Goal: Task Accomplishment & Management: Contribute content

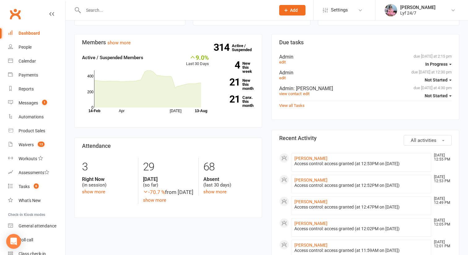
scroll to position [84, 0]
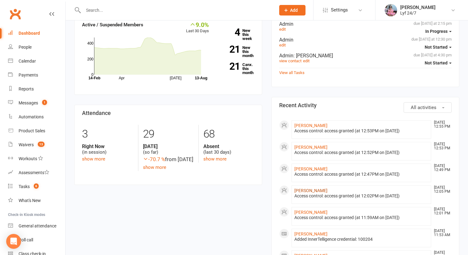
click at [303, 190] on link "[PERSON_NAME]" at bounding box center [310, 190] width 33 height 5
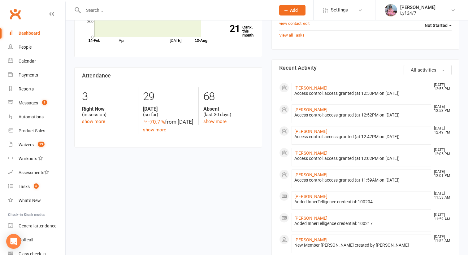
scroll to position [122, 0]
drag, startPoint x: 329, startPoint y: 194, endPoint x: 293, endPoint y: 193, distance: 36.3
click at [293, 193] on li "Sovaldeep Kaur Aug 13, 11:53 AM Added InnerTelligence credential: 100204" at bounding box center [362, 199] width 140 height 19
copy link "[PERSON_NAME]"
click at [107, 4] on div at bounding box center [172, 10] width 197 height 20
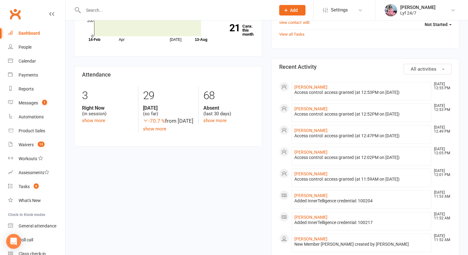
click at [108, 6] on input "text" at bounding box center [176, 10] width 190 height 9
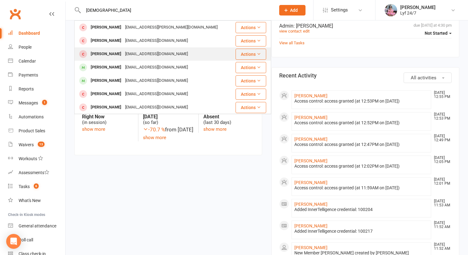
scroll to position [103, 0]
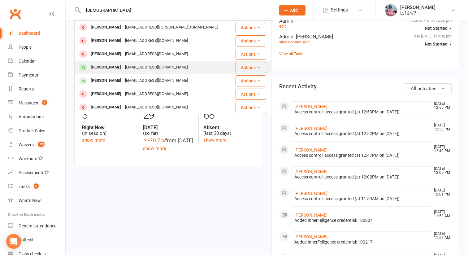
type input "abhi"
click at [98, 69] on div "[PERSON_NAME]" at bounding box center [106, 67] width 34 height 9
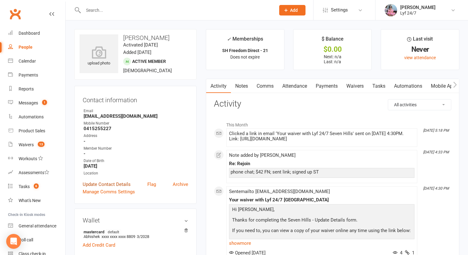
click at [96, 185] on link "Update Contact Details" at bounding box center [107, 184] width 48 height 7
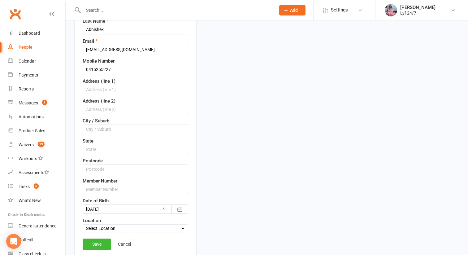
scroll to position [119, 0]
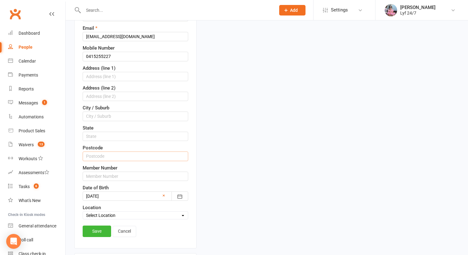
click at [98, 153] on input "text" at bounding box center [136, 155] width 106 height 9
click at [96, 176] on input "text" at bounding box center [136, 176] width 106 height 9
paste input "9134815"
click at [98, 176] on input "9134815" at bounding box center [136, 176] width 106 height 9
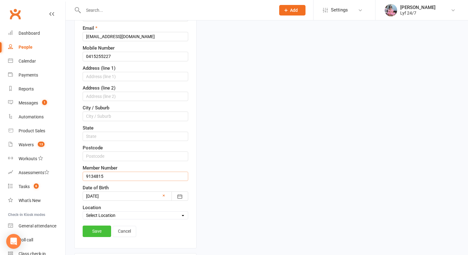
type input "9134815"
click at [101, 230] on link "Save" at bounding box center [97, 230] width 28 height 11
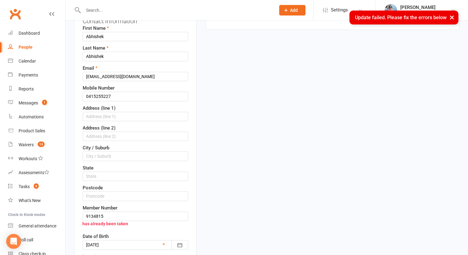
scroll to position [0, 0]
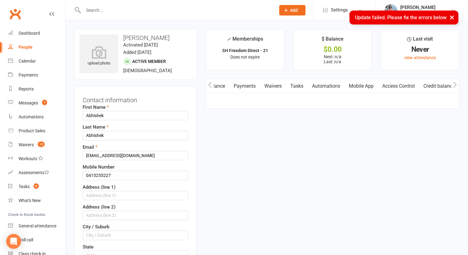
click at [122, 11] on div "× Update failed. Please fix the errors below" at bounding box center [230, 11] width 460 height 0
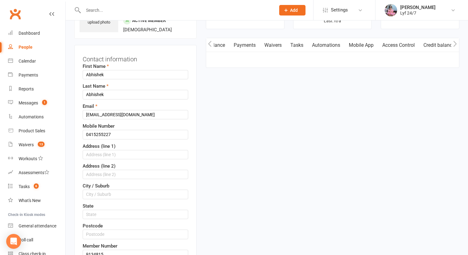
scroll to position [30, 0]
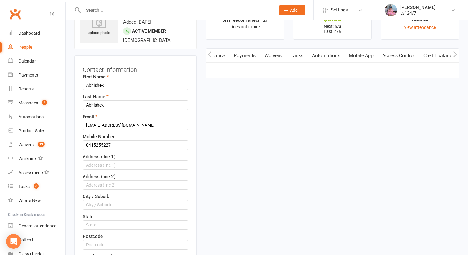
click at [401, 57] on link "Access Control" at bounding box center [398, 56] width 41 height 14
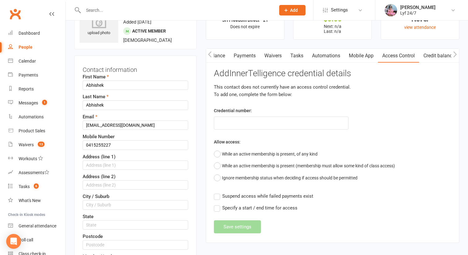
click at [268, 115] on div "Credential number:" at bounding box center [281, 118] width 144 height 23
click at [267, 124] on input "text" at bounding box center [281, 122] width 135 height 13
paste input "9134815"
type input "9134815"
click at [251, 153] on button "While an active membership is present, of any kind" at bounding box center [266, 154] width 104 height 12
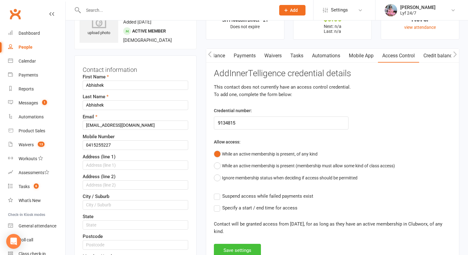
click at [228, 249] on button "Save settings" at bounding box center [237, 250] width 47 height 13
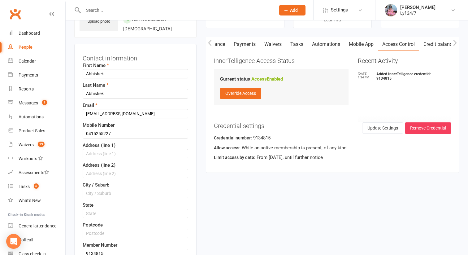
scroll to position [159, 0]
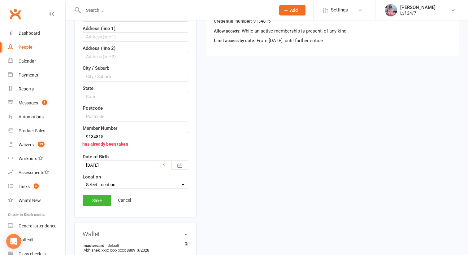
click at [105, 136] on input "9134815" at bounding box center [136, 136] width 106 height 9
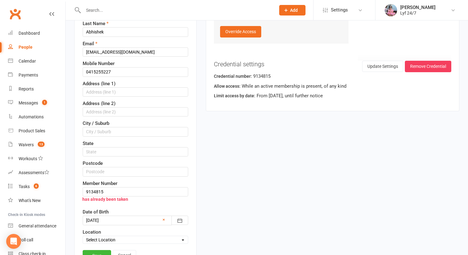
click at [107, 7] on input "text" at bounding box center [176, 10] width 190 height 9
paste input "9134815"
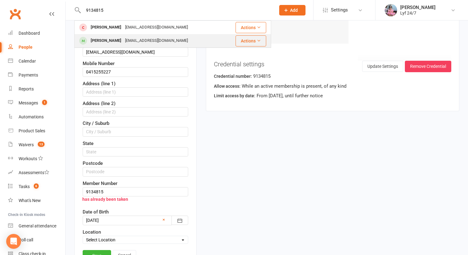
type input "9134815"
click at [105, 39] on div "[PERSON_NAME]" at bounding box center [106, 40] width 34 height 9
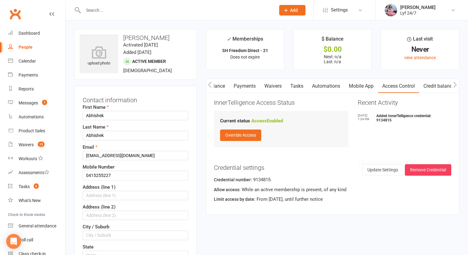
click at [210, 83] on icon "button" at bounding box center [209, 85] width 3 height 6
click at [222, 86] on link "Activity" at bounding box center [218, 86] width 25 height 14
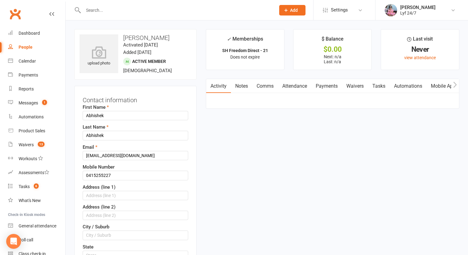
click at [121, 1] on div at bounding box center [172, 10] width 197 height 20
click at [121, 7] on input "text" at bounding box center [176, 10] width 190 height 9
paste input "9134815"
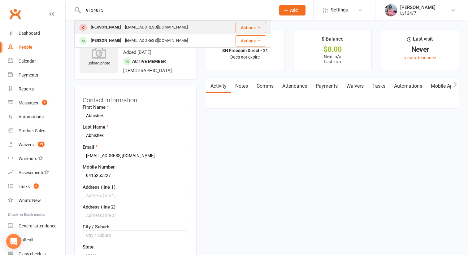
type input "9134815"
click at [113, 31] on div "[PERSON_NAME]" at bounding box center [106, 27] width 34 height 9
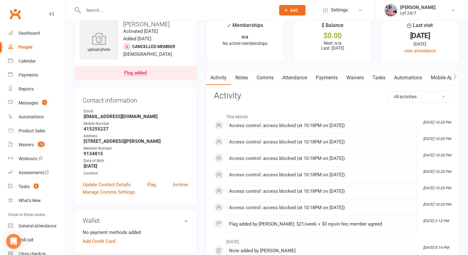
scroll to position [11, 0]
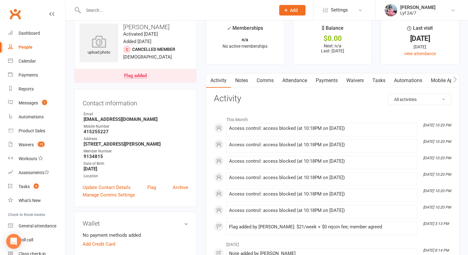
click at [101, 13] on input "text" at bounding box center [176, 10] width 190 height 9
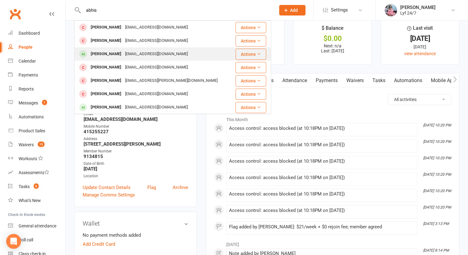
type input "abhis"
click at [100, 55] on div "[PERSON_NAME]" at bounding box center [106, 54] width 34 height 9
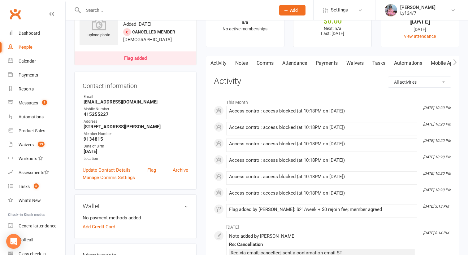
scroll to position [32, 0]
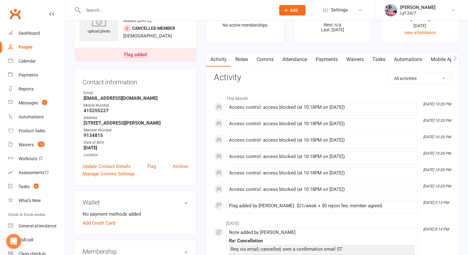
click at [136, 54] on div "Flag added" at bounding box center [135, 54] width 23 height 5
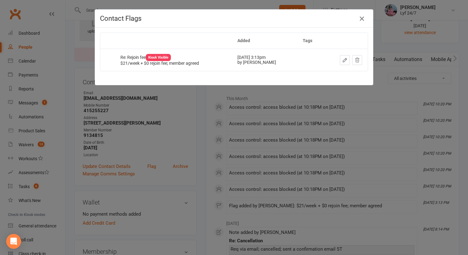
click at [360, 20] on icon "button" at bounding box center [361, 18] width 7 height 7
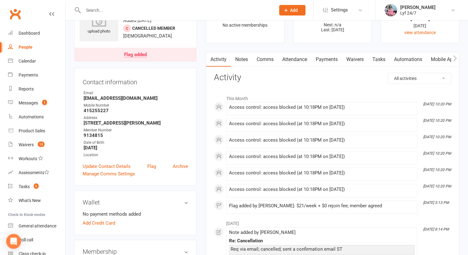
click at [94, 134] on strong "9134815" at bounding box center [136, 136] width 105 height 6
copy strong "9134815"
click at [98, 164] on link "Update Contact Details" at bounding box center [107, 166] width 48 height 7
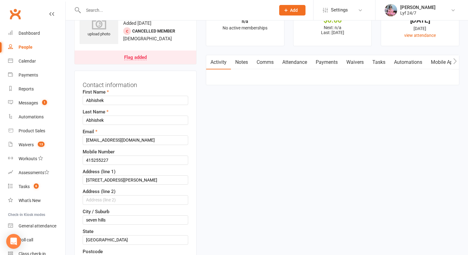
scroll to position [158, 0]
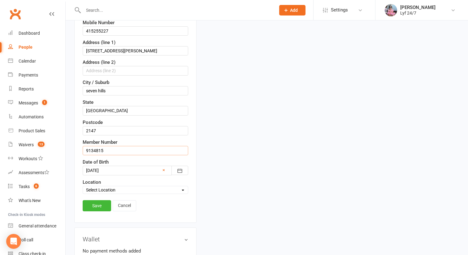
click at [93, 148] on input "9134815" at bounding box center [136, 150] width 106 height 9
click at [97, 203] on link "Save" at bounding box center [97, 205] width 28 height 11
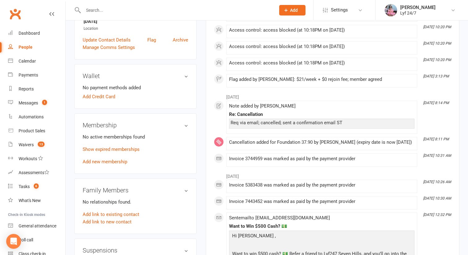
scroll to position [0, 0]
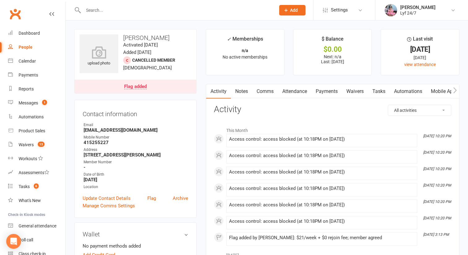
click at [97, 157] on strong "53 collins st seven hills NSW 2147" at bounding box center [136, 155] width 105 height 6
copy render-form-field "53 collins st seven hills NSW 2147"
click at [176, 197] on link "Archive" at bounding box center [180, 197] width 15 height 7
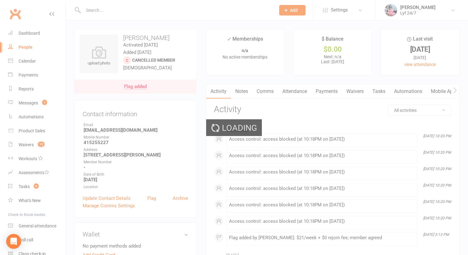
select select "100"
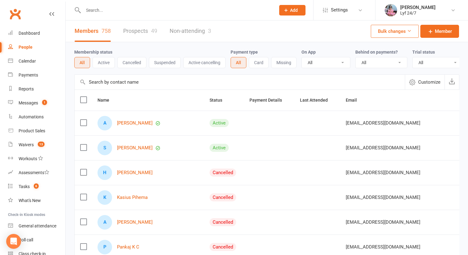
click at [100, 15] on div at bounding box center [172, 10] width 197 height 20
click at [30, 38] on link "Dashboard" at bounding box center [36, 33] width 57 height 14
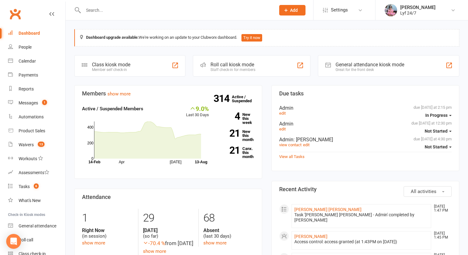
click at [100, 11] on input "text" at bounding box center [176, 10] width 190 height 9
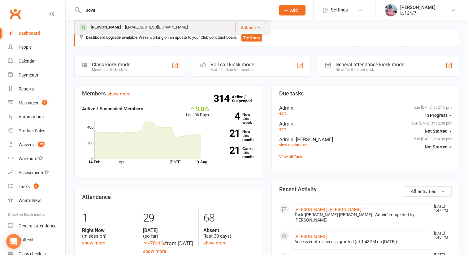
type input "soval"
click at [96, 25] on div "[PERSON_NAME]" at bounding box center [106, 27] width 34 height 9
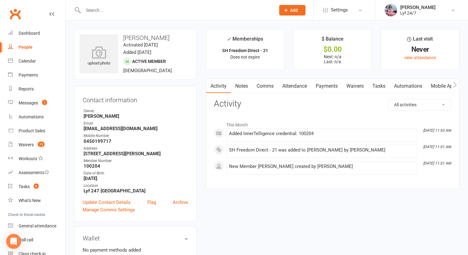
click at [246, 85] on link "Notes" at bounding box center [241, 86] width 21 height 14
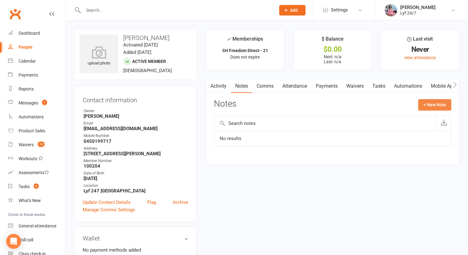
click at [430, 107] on button "+ New Note" at bounding box center [434, 104] width 33 height 11
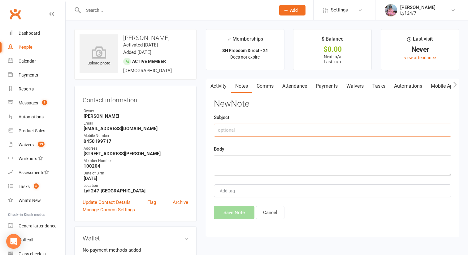
click at [266, 130] on input "text" at bounding box center [333, 130] width 238 height 13
type input "Re: Walk-in- Sign up"
click at [248, 165] on textarea at bounding box center [333, 165] width 238 height 20
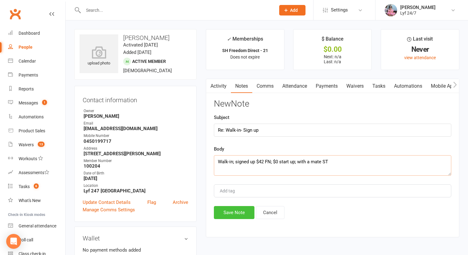
type textarea "Walk-in; signed up $42 FN; $0 start up; with a mate ST"
click at [240, 216] on button "Save Note" at bounding box center [234, 212] width 41 height 13
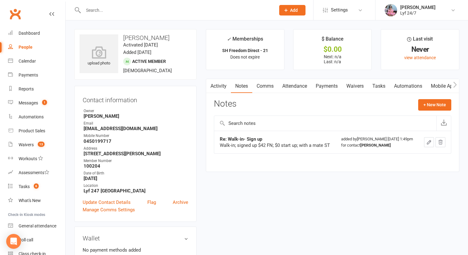
click at [96, 139] on strong "0450199717" at bounding box center [136, 141] width 105 height 6
copy render-form-field "0450199717"
click at [118, 12] on input "text" at bounding box center [176, 10] width 190 height 9
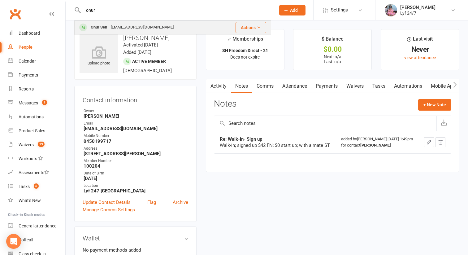
type input "onur"
click at [123, 24] on div "onuralisen21@gmail.com" at bounding box center [142, 27] width 67 height 9
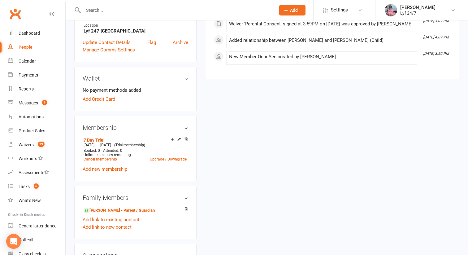
scroll to position [168, 0]
click at [105, 5] on div at bounding box center [172, 10] width 197 height 20
click at [104, 6] on div at bounding box center [172, 10] width 197 height 20
click at [105, 6] on input "text" at bounding box center [176, 10] width 190 height 9
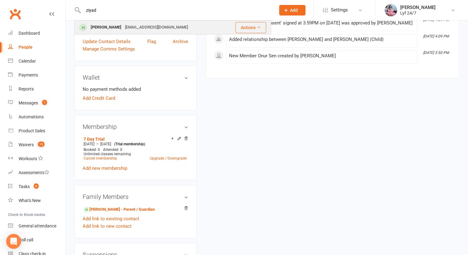
type input "ziyad"
click at [99, 28] on div "Ziyad Jabn" at bounding box center [106, 27] width 34 height 9
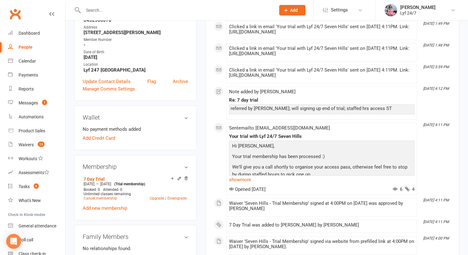
scroll to position [130, 0]
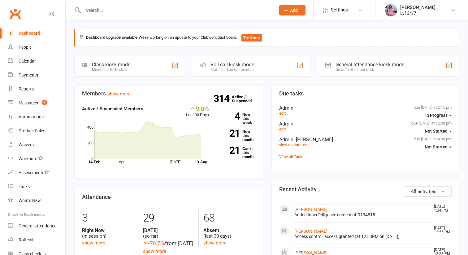
click at [121, 14] on input "text" at bounding box center [176, 10] width 190 height 9
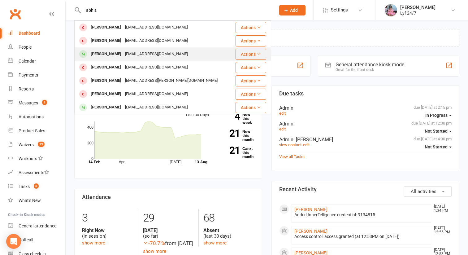
type input "abhis"
click at [102, 53] on div "[PERSON_NAME]" at bounding box center [106, 54] width 34 height 9
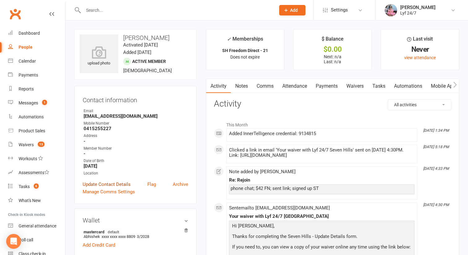
click at [114, 184] on link "Update Contact Details" at bounding box center [107, 184] width 48 height 7
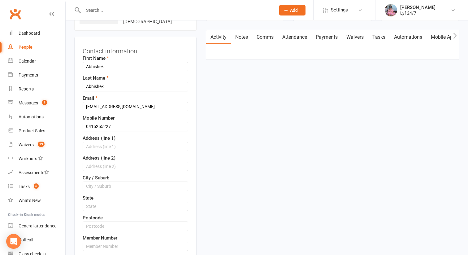
scroll to position [50, 0]
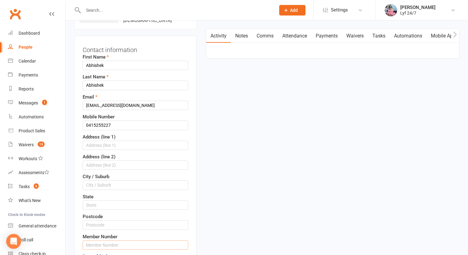
click at [96, 245] on input "text" at bounding box center [136, 244] width 106 height 9
paste input "9134815"
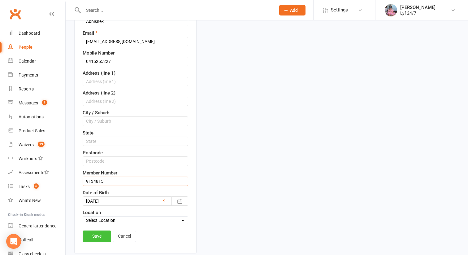
type input "9134815"
click at [97, 238] on link "Save" at bounding box center [97, 235] width 28 height 11
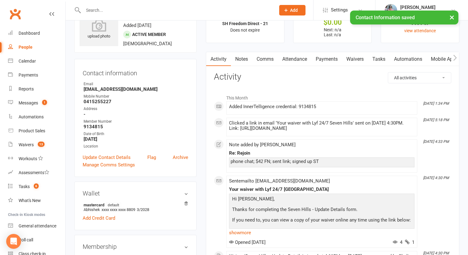
scroll to position [0, 0]
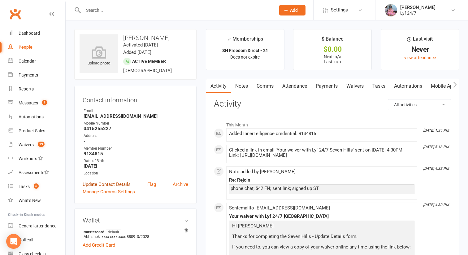
click at [95, 187] on link "Update Contact Details" at bounding box center [107, 184] width 48 height 7
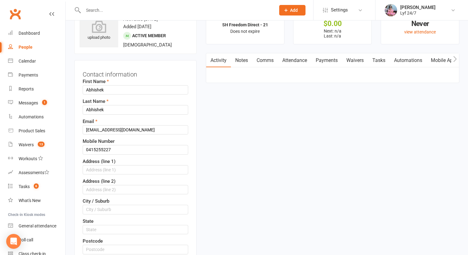
scroll to position [29, 0]
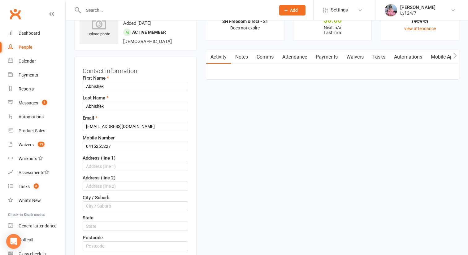
click at [98, 171] on div "First Name Abhishek Last Name Abhishek Email abhichauhan20030@gmail.com Mobile …" at bounding box center [136, 191] width 106 height 235
click at [98, 170] on input "text" at bounding box center [136, 166] width 106 height 9
paste input "53 collins st seven hills NSW 2147"
drag, startPoint x: 111, startPoint y: 166, endPoint x: 181, endPoint y: 165, distance: 70.0
click at [181, 165] on input "53 collins st seven hills NSW 2147" at bounding box center [136, 166] width 106 height 9
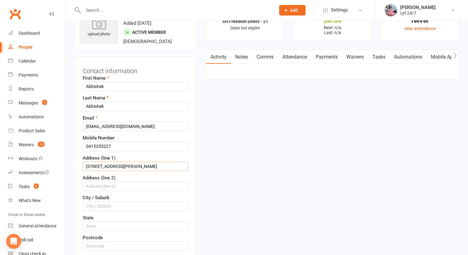
type input "53 collins st"
click at [105, 201] on label "City / Suburb" at bounding box center [96, 197] width 27 height 7
click at [105, 206] on input "text" at bounding box center [136, 205] width 106 height 9
paste input "seven hills NSW 2147"
drag, startPoint x: 107, startPoint y: 207, endPoint x: 150, endPoint y: 207, distance: 42.7
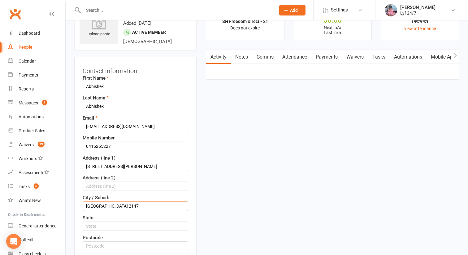
click at [150, 207] on input "seven hills NSW 2147" at bounding box center [136, 205] width 106 height 9
type input "seven hills"
click at [111, 227] on input "text" at bounding box center [136, 225] width 106 height 9
paste input "NSW 2147"
click at [104, 225] on input "NSW 2147" at bounding box center [136, 225] width 106 height 9
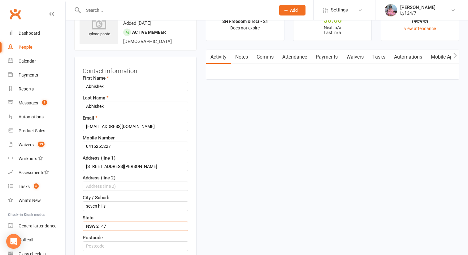
click at [104, 225] on input "NSW 2147" at bounding box center [136, 225] width 106 height 9
type input "NSW"
click at [96, 246] on input "text" at bounding box center [136, 245] width 106 height 9
paste input "2147"
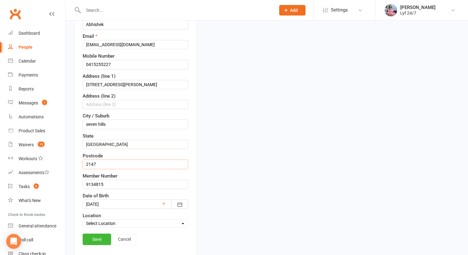
scroll to position [150, 0]
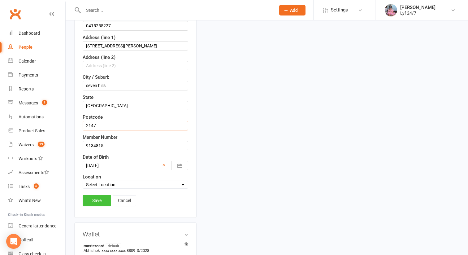
type input "2147"
click at [99, 200] on link "Save" at bounding box center [97, 200] width 28 height 11
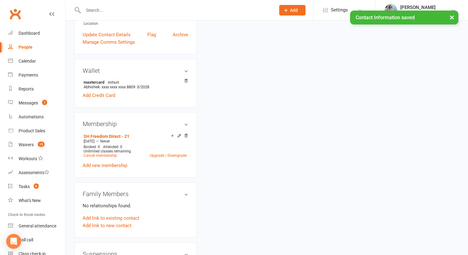
click at [110, 190] on h3 "Family Members" at bounding box center [136, 193] width 106 height 7
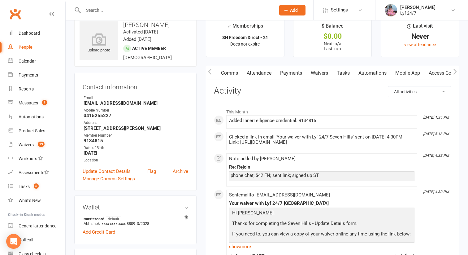
scroll to position [0, 57]
click at [352, 74] on link "Automations" at bounding box center [351, 73] width 37 height 14
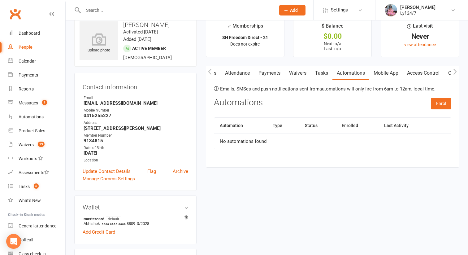
click at [426, 72] on link "Access Control" at bounding box center [423, 73] width 41 height 14
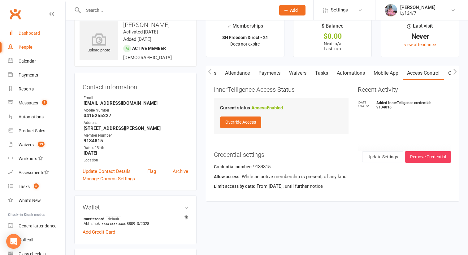
click at [45, 36] on link "Dashboard" at bounding box center [36, 33] width 57 height 14
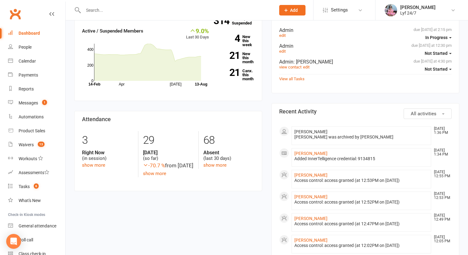
scroll to position [86, 0]
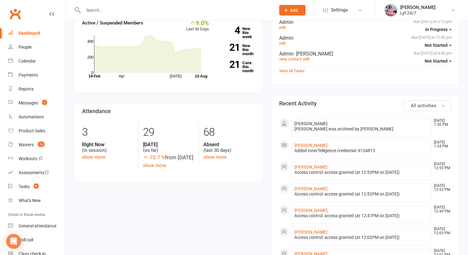
click at [102, 8] on input "text" at bounding box center [176, 10] width 190 height 9
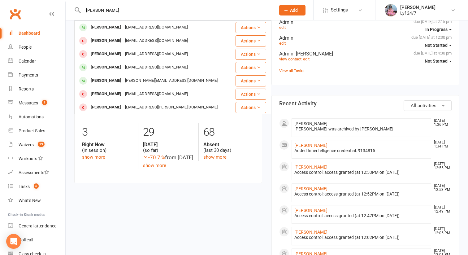
click at [98, 10] on input "shanth" at bounding box center [176, 10] width 190 height 9
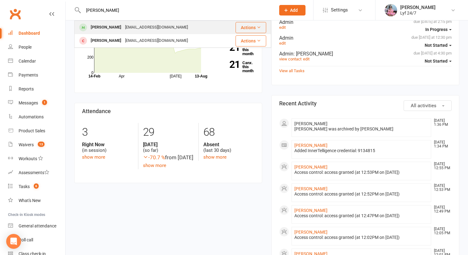
type input "kevin"
click at [88, 26] on div at bounding box center [82, 27] width 11 height 10
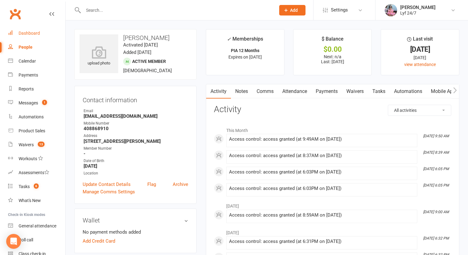
click at [23, 33] on div "Dashboard" at bounding box center [29, 33] width 21 height 5
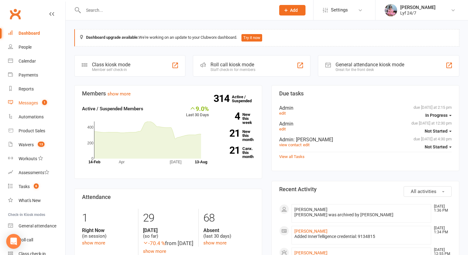
click at [43, 107] on link "Messages 1" at bounding box center [36, 103] width 57 height 14
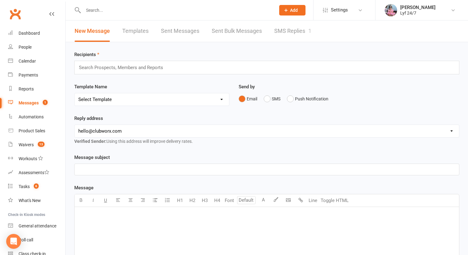
click at [244, 33] on link "Sent Bulk Messages" at bounding box center [237, 30] width 50 height 21
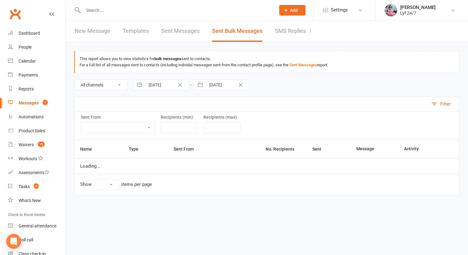
select select "50"
click at [285, 33] on ui-view "Prospect Member Non-attending contact Class / event Appointment Task Membership…" at bounding box center [234, 107] width 468 height 211
click at [293, 32] on link "SMS Replies 1" at bounding box center [293, 30] width 37 height 21
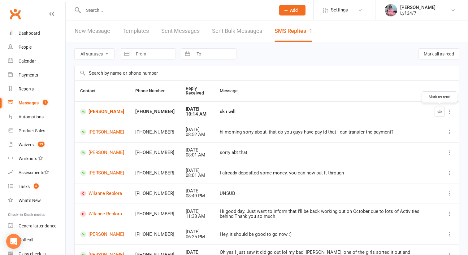
click at [438, 111] on icon "button" at bounding box center [440, 111] width 5 height 5
click at [35, 184] on span "6" at bounding box center [36, 185] width 5 height 5
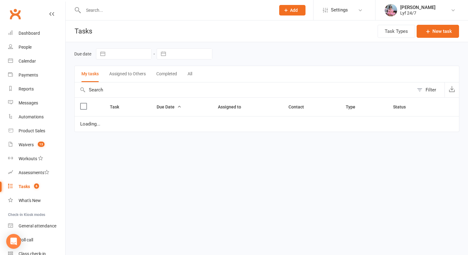
select select "started"
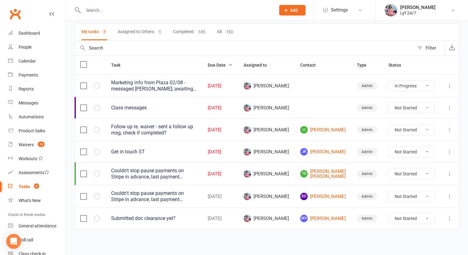
scroll to position [46, 0]
click at [333, 168] on link "TD Theerthankar Das Ashish Kumar" at bounding box center [323, 173] width 46 height 10
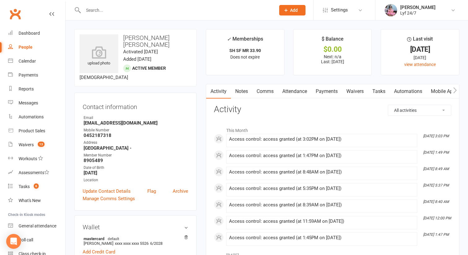
click at [382, 92] on link "Tasks" at bounding box center [379, 91] width 22 height 14
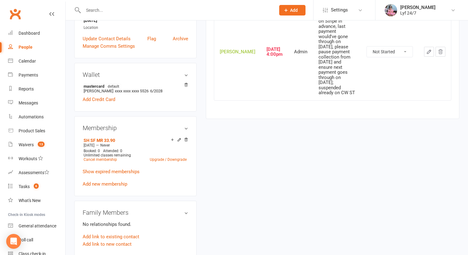
scroll to position [39, 0]
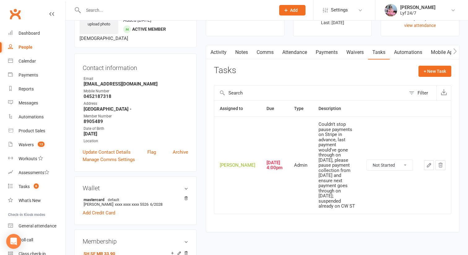
click at [397, 160] on select "Not Started In Progress Waiting Complete" at bounding box center [390, 165] width 46 height 11
click at [367, 160] on select "Not Started In Progress Waiting Complete" at bounding box center [390, 165] width 46 height 11
select select "unstarted"
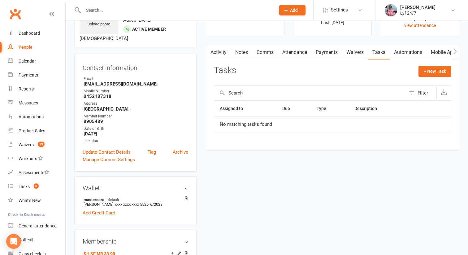
click at [219, 52] on link "Activity" at bounding box center [218, 52] width 25 height 14
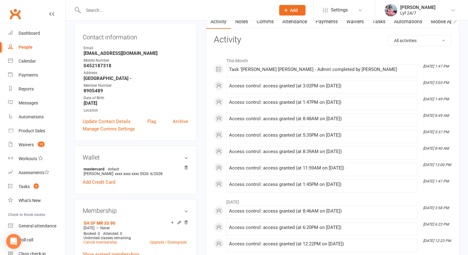
scroll to position [22, 0]
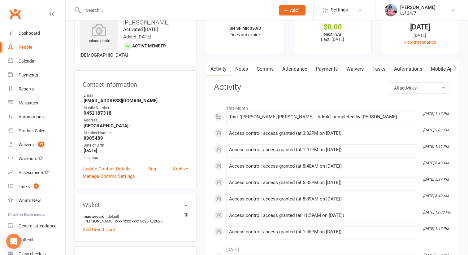
click at [105, 8] on input "text" at bounding box center [176, 10] width 190 height 9
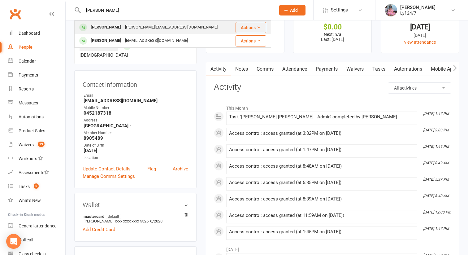
type input "bijaya"
click at [123, 26] on div "bijaylaxmi.1986@gmail.com" at bounding box center [171, 27] width 96 height 9
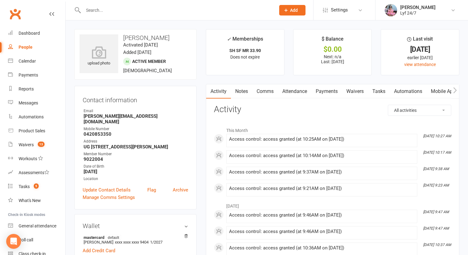
click at [379, 89] on link "Tasks" at bounding box center [379, 91] width 22 height 14
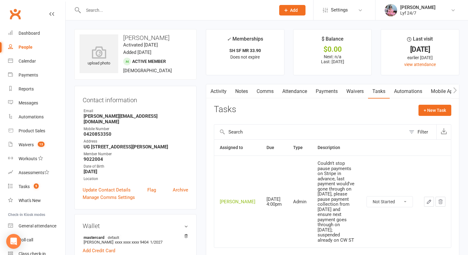
click at [99, 112] on div "Email" at bounding box center [136, 111] width 105 height 6
click at [98, 115] on strong "bijaylaxmi.1986@gmail.com" at bounding box center [136, 118] width 105 height 11
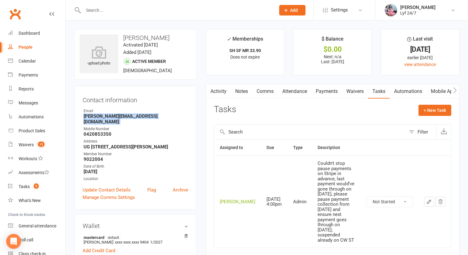
click at [98, 115] on strong "bijaylaxmi.1986@gmail.com" at bounding box center [136, 118] width 105 height 11
copy render-form-field "bijaylaxmi.1986@gmail.com"
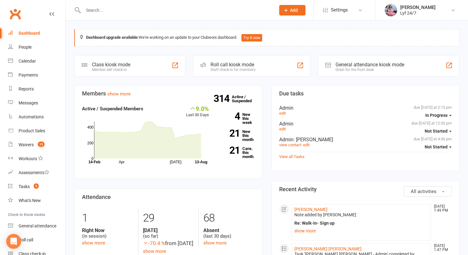
click at [94, 7] on input "text" at bounding box center [176, 10] width 190 height 9
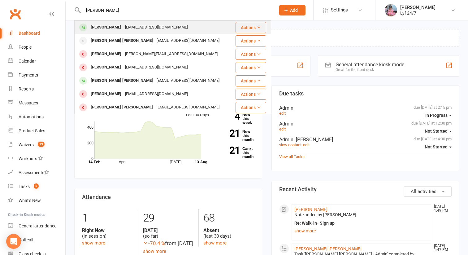
type input "[PERSON_NAME]"
click at [104, 22] on div "[PERSON_NAME] [EMAIL_ADDRESS][DOMAIN_NAME]" at bounding box center [154, 27] width 158 height 13
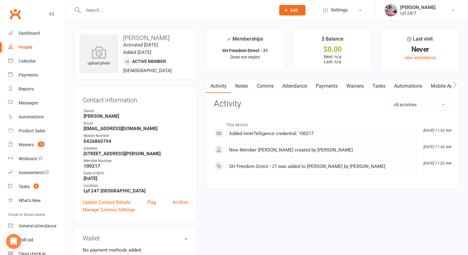
click at [238, 88] on link "Notes" at bounding box center [241, 86] width 21 height 14
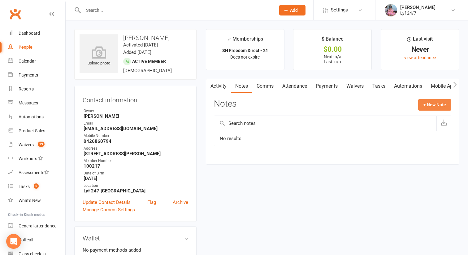
click at [431, 102] on button "+ New Note" at bounding box center [434, 104] width 33 height 11
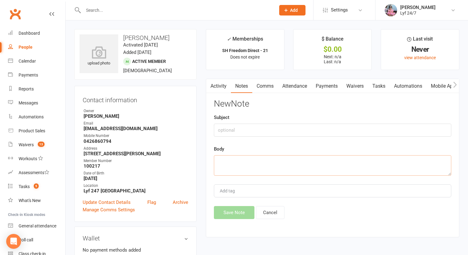
click at [242, 162] on textarea at bounding box center [333, 165] width 238 height 20
paste textarea "Walk-in; signed up $42 FN; $0 start up; with a mate ST"
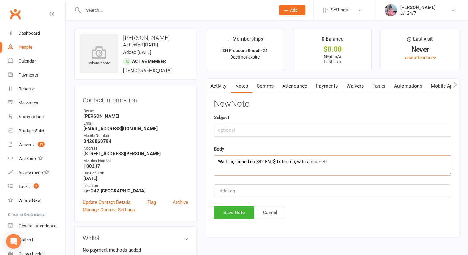
type textarea "Walk-in; signed up $42 FN; $0 start up; with a mate ST"
click at [232, 133] on input "text" at bounding box center [333, 130] width 238 height 13
type input "Re: Sign up"
click at [223, 215] on button "Save Note" at bounding box center [234, 212] width 41 height 13
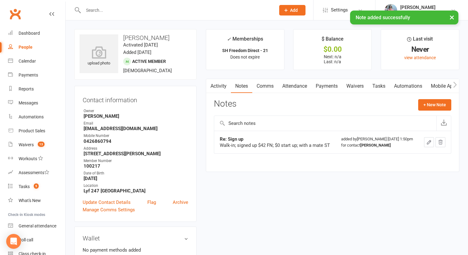
click at [101, 142] on strong "0426860794" at bounding box center [136, 141] width 105 height 6
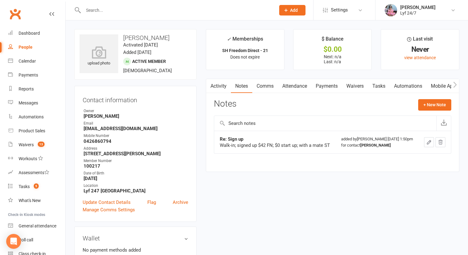
click at [102, 141] on strong "0426860794" at bounding box center [136, 141] width 105 height 6
copy strong "0426860794"
